Goal: Entertainment & Leisure: Browse casually

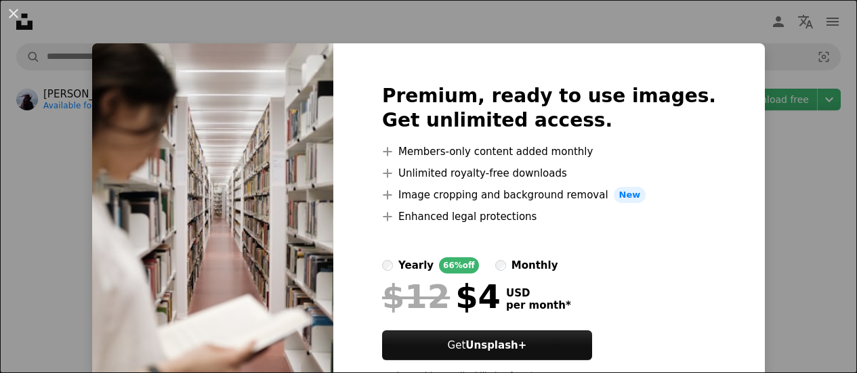
scroll to position [5600, 0]
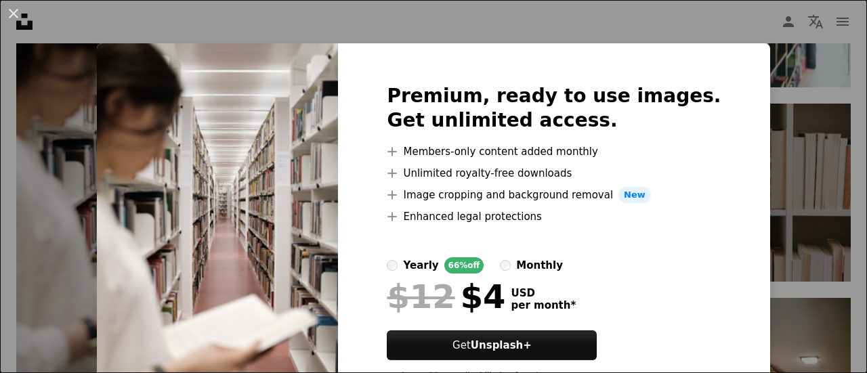
click at [754, 87] on div "An X shape Premium, ready to use images. Get unlimited access. A plus sign Memb…" at bounding box center [433, 186] width 867 height 373
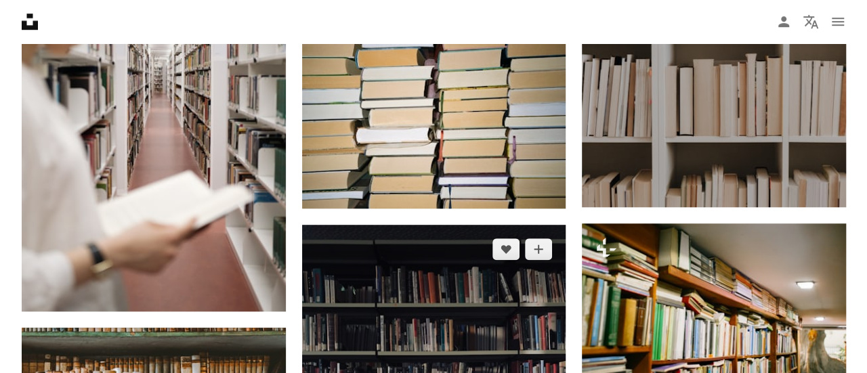
scroll to position [5617, 0]
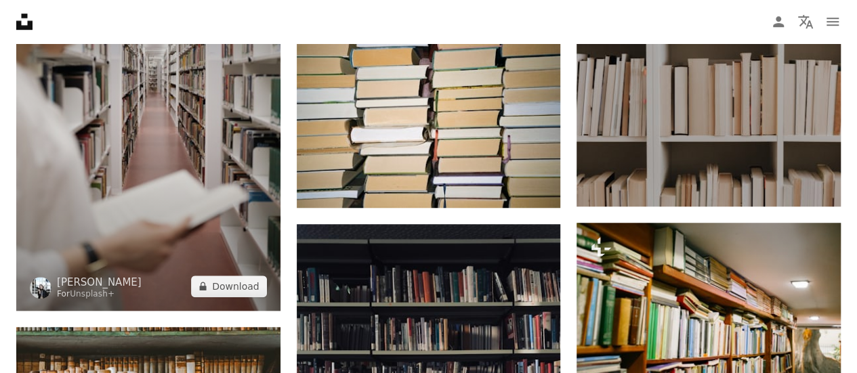
click at [126, 178] on img at bounding box center [148, 113] width 264 height 396
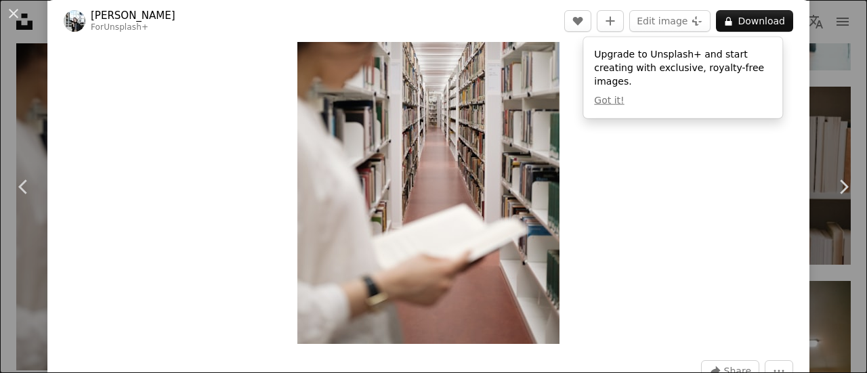
scroll to position [110, 0]
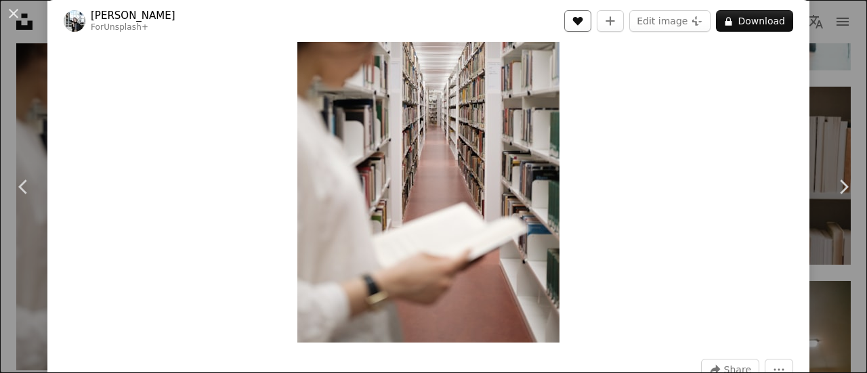
click at [573, 18] on icon "Like" at bounding box center [578, 21] width 10 height 9
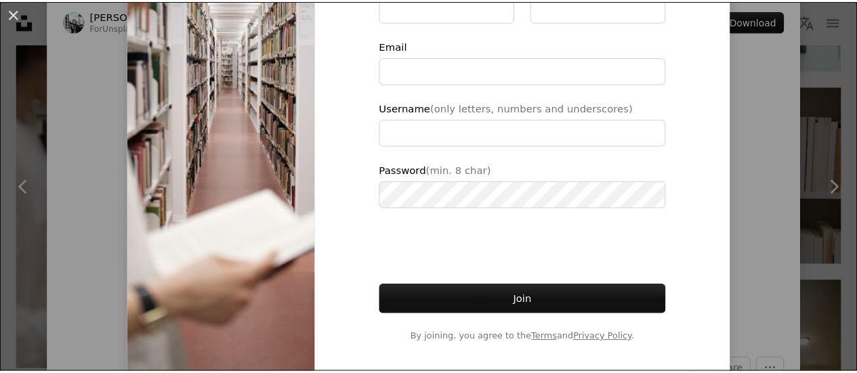
scroll to position [196, 0]
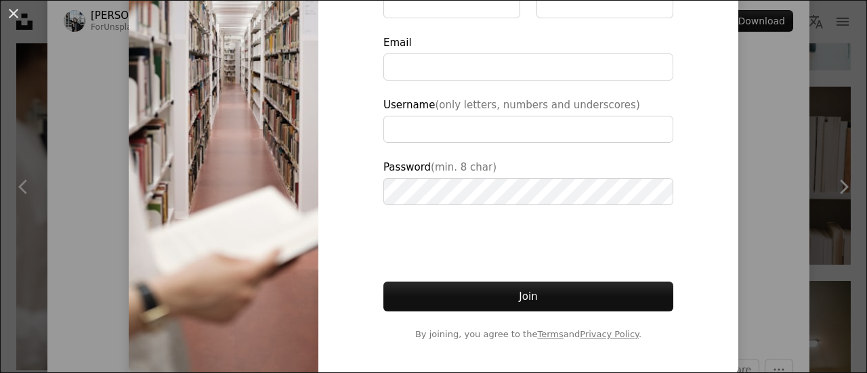
click at [824, 131] on div "An X shape Join Unsplash Already have an account? Login First name Last name Em…" at bounding box center [433, 186] width 867 height 373
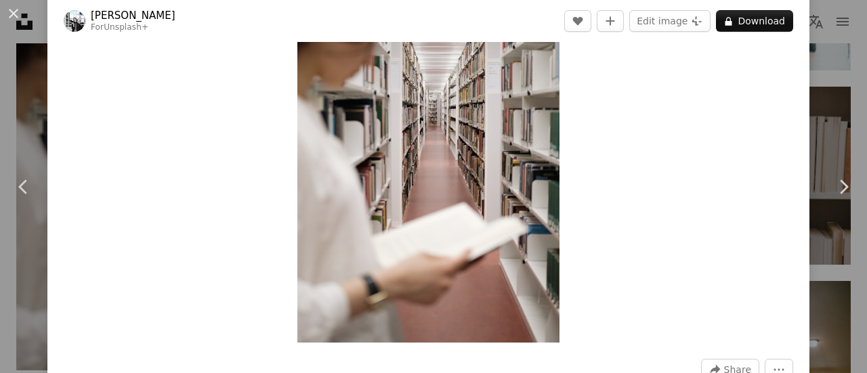
click at [821, 119] on div "An X shape Chevron left Chevron right [PERSON_NAME] For Unsplash+ A heart A plu…" at bounding box center [433, 186] width 867 height 373
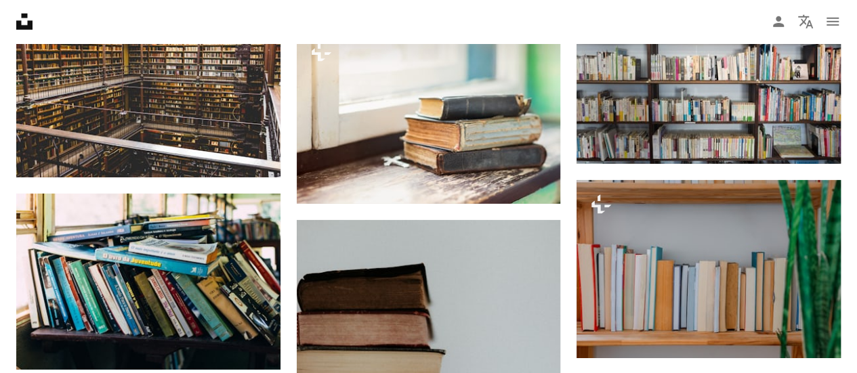
scroll to position [12419, 0]
